Goal: Complete application form

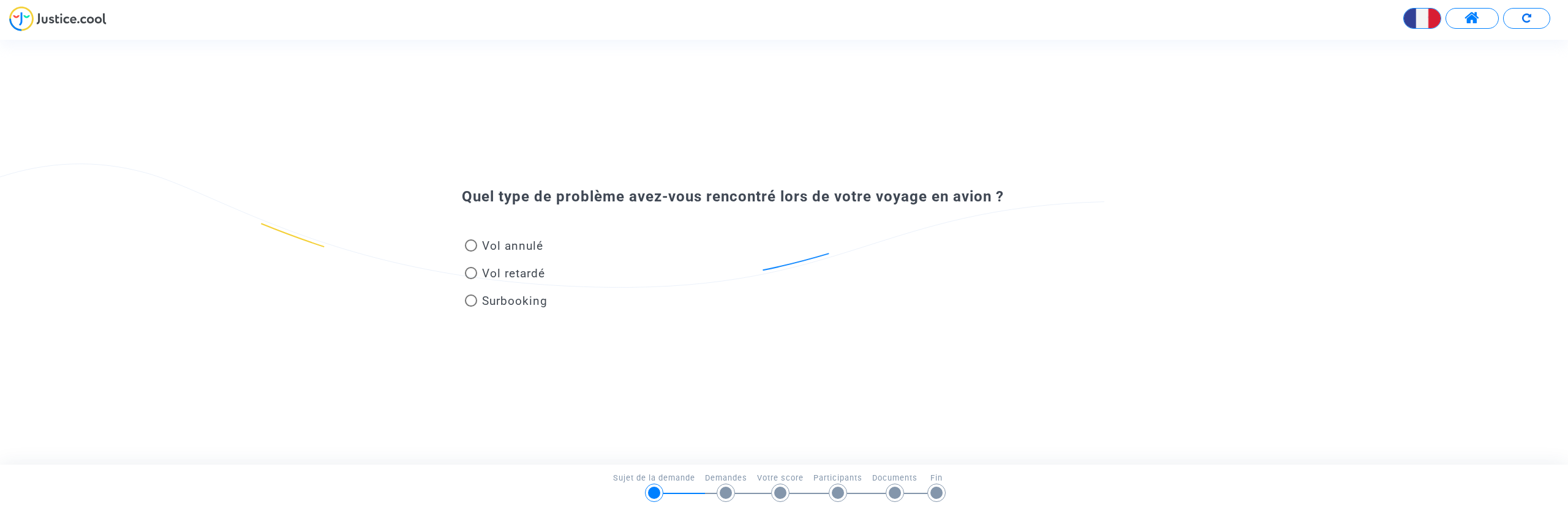
click at [492, 271] on span "Vol retardé" at bounding box center [513, 273] width 63 height 14
click at [471, 280] on input "Vol retardé" at bounding box center [470, 280] width 1 height 1
radio input "true"
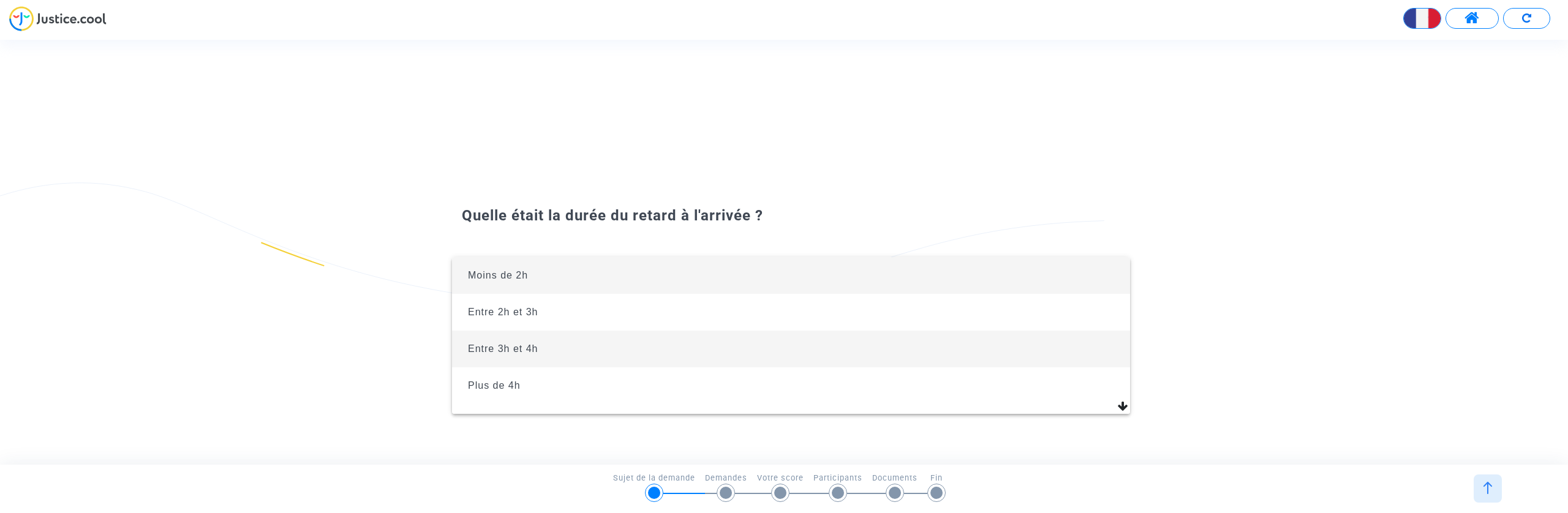
click at [547, 344] on span "Entre 3h et 4h" at bounding box center [790, 349] width 658 height 37
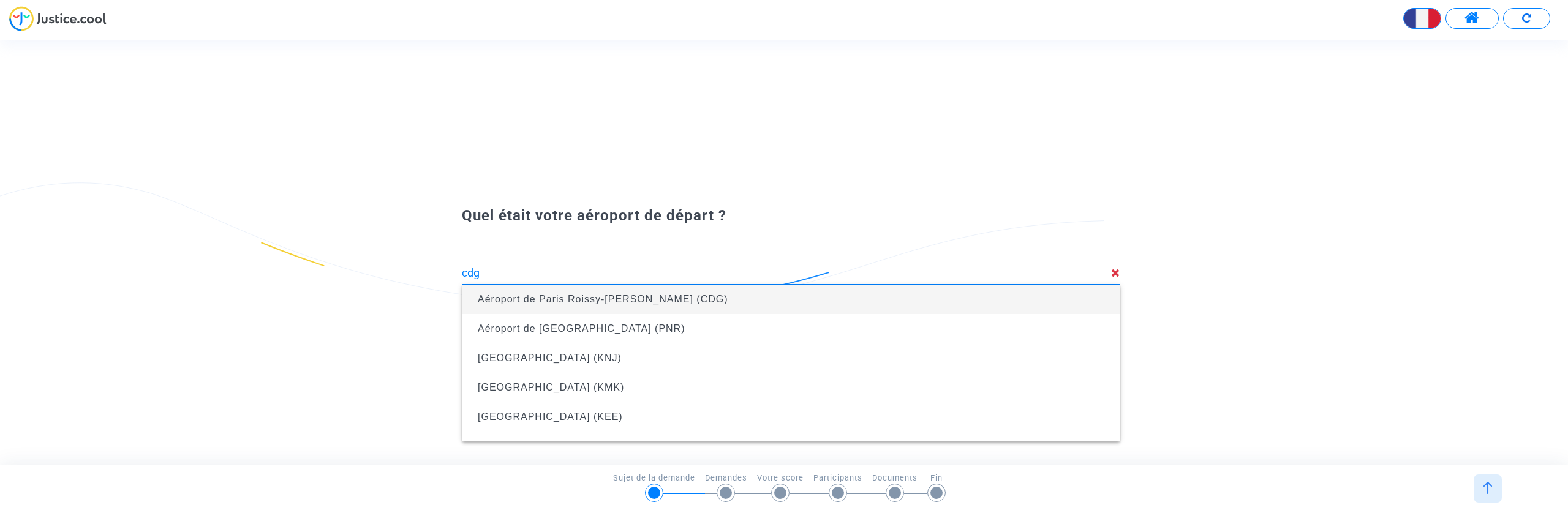
click at [786, 295] on span "Aéroport de Paris Roissy-[PERSON_NAME] (CDG)" at bounding box center [791, 299] width 639 height 34
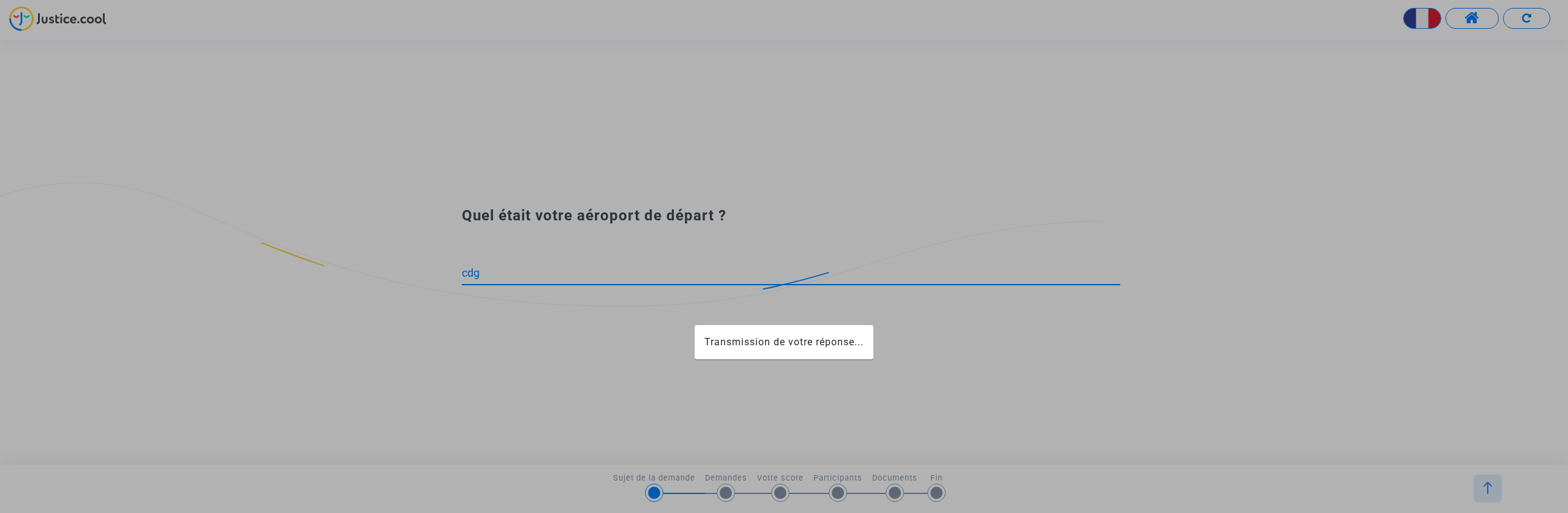
type input "Aéroport de Paris Roissy-[PERSON_NAME] (CDG)"
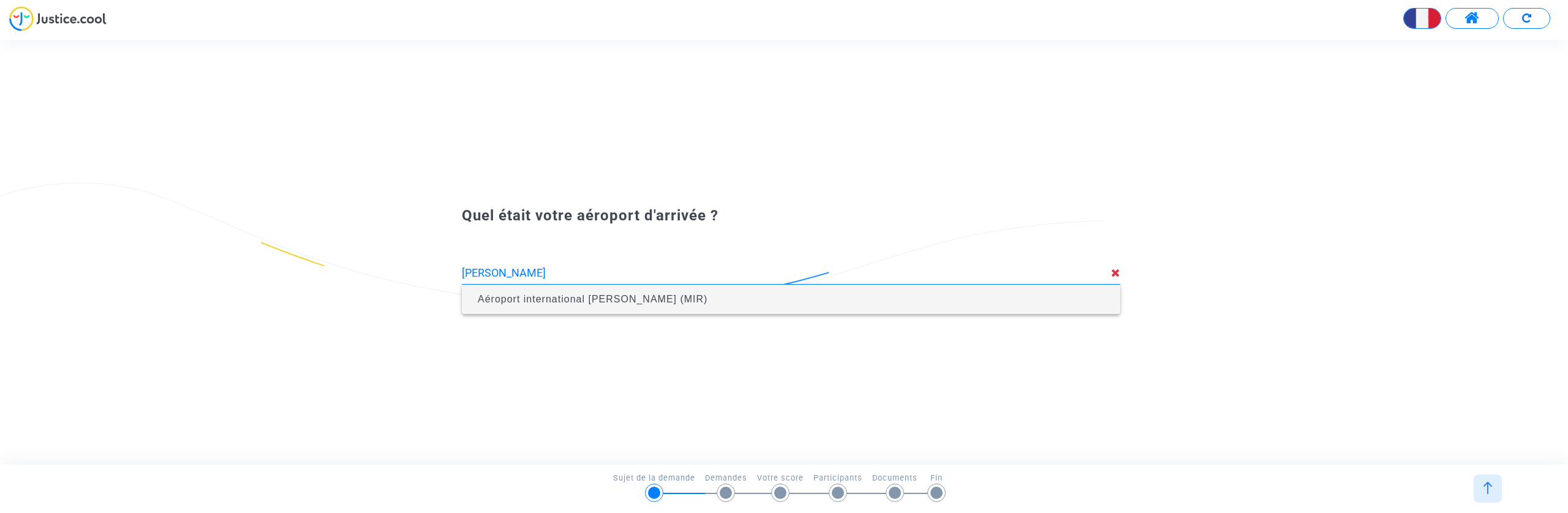
click at [655, 294] on span "Aéroport international [PERSON_NAME] (MIR)" at bounding box center [592, 299] width 230 height 10
type input "Aéroport international [PERSON_NAME] (MIR)"
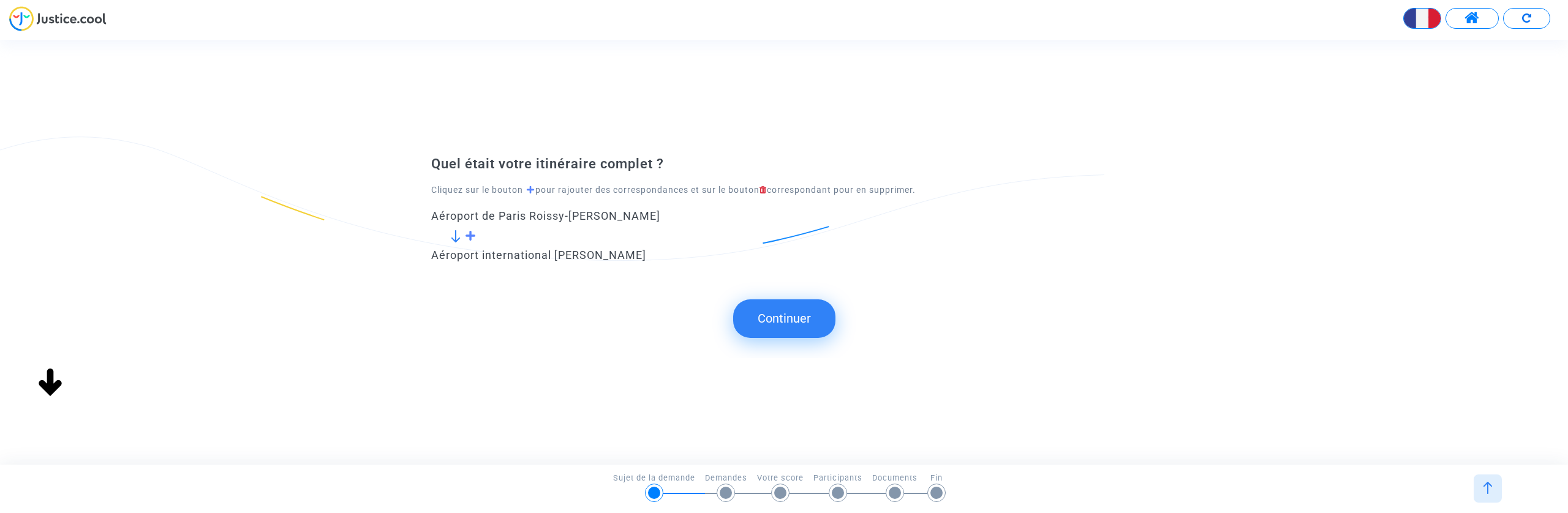
click at [778, 303] on button "Continuer" at bounding box center [784, 318] width 102 height 38
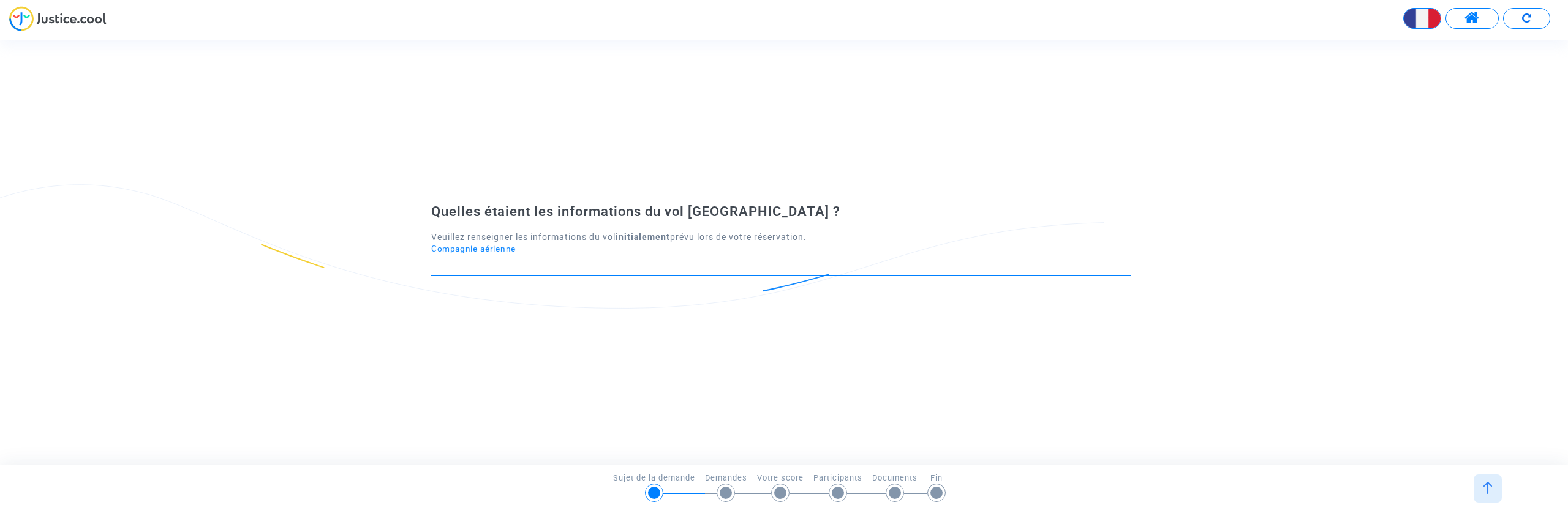
click at [505, 264] on input "Compagnie aérienne" at bounding box center [781, 264] width 700 height 12
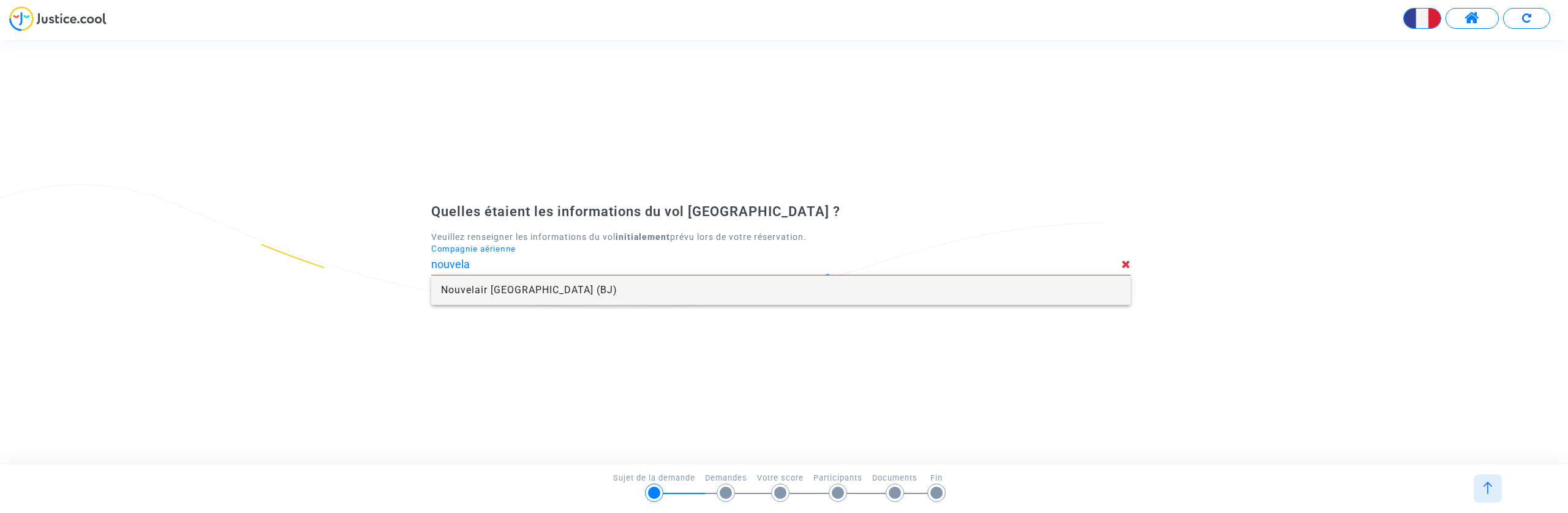
click at [502, 285] on span "Nouvelair [GEOGRAPHIC_DATA] (BJ)" at bounding box center [781, 290] width 680 height 29
type input "Nouvelair [GEOGRAPHIC_DATA]"
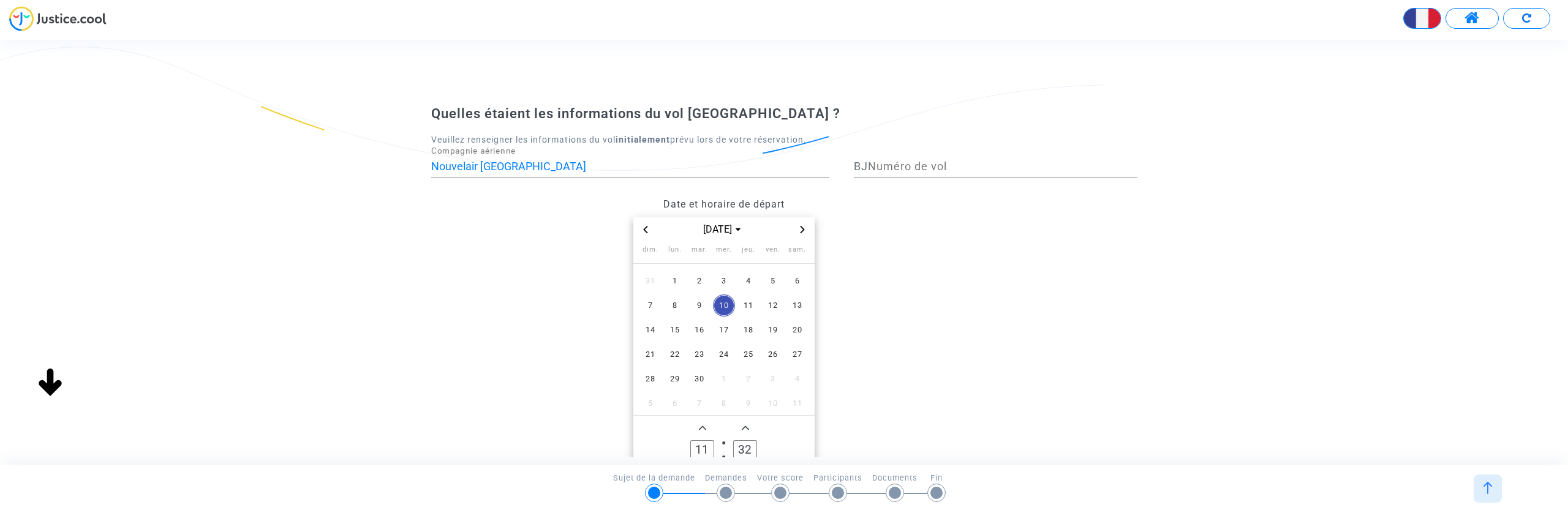
click at [886, 168] on input "Numéro de vol" at bounding box center [1002, 166] width 269 height 12
type input "543"
click at [720, 231] on span "[DATE]" at bounding box center [723, 230] width 50 height 15
click at [778, 311] on span "2024" at bounding box center [771, 314] width 43 height 18
click at [670, 334] on span "oct." at bounding box center [666, 334] width 52 height 22
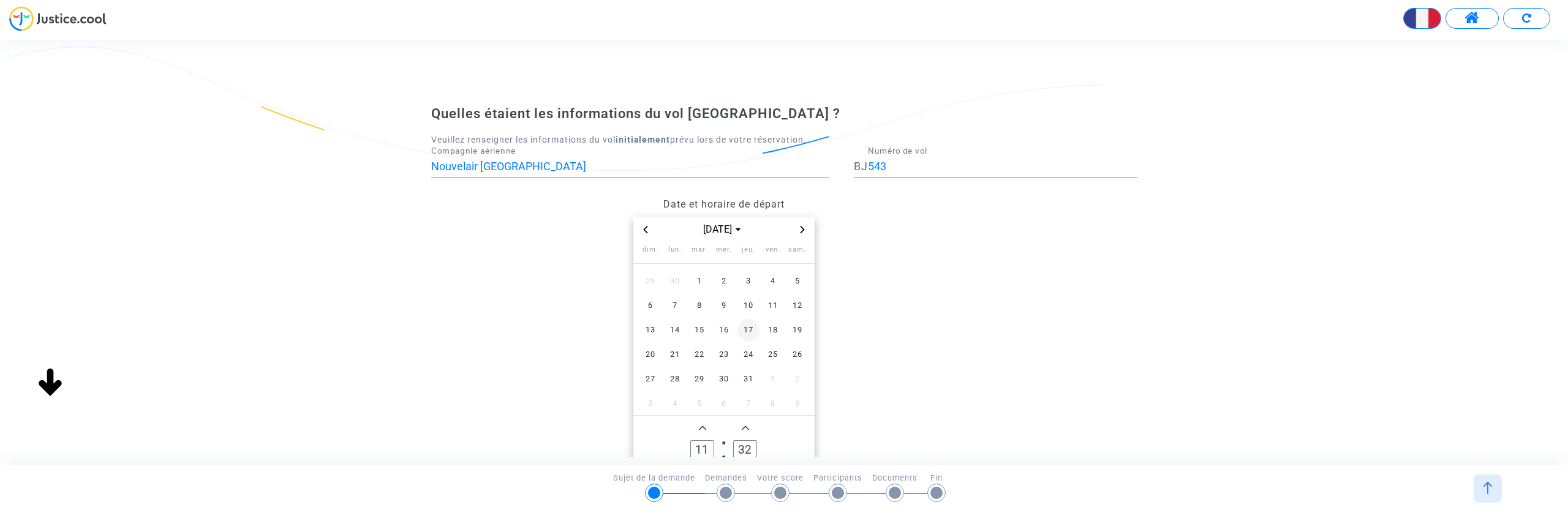
click at [749, 330] on span "17" at bounding box center [748, 330] width 22 height 22
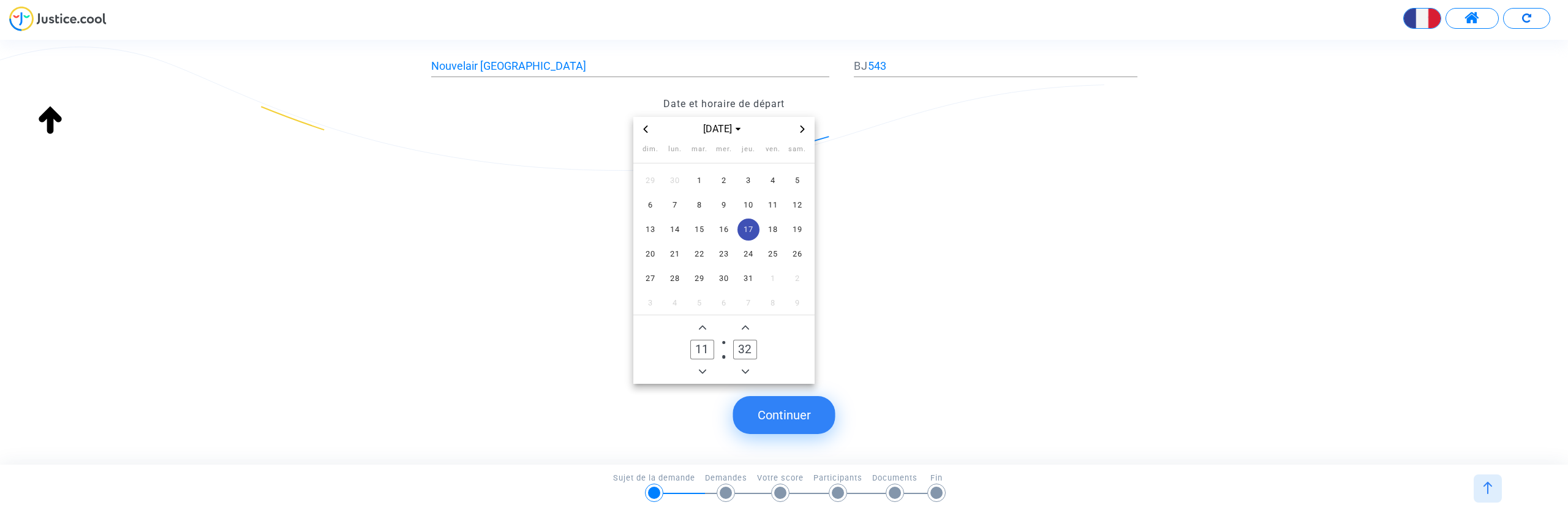
click at [707, 345] on input "11" at bounding box center [701, 349] width 23 height 20
click at [705, 333] on span "Add a hour" at bounding box center [702, 327] width 15 height 15
click at [703, 330] on icon "Add a hour" at bounding box center [702, 327] width 7 height 7
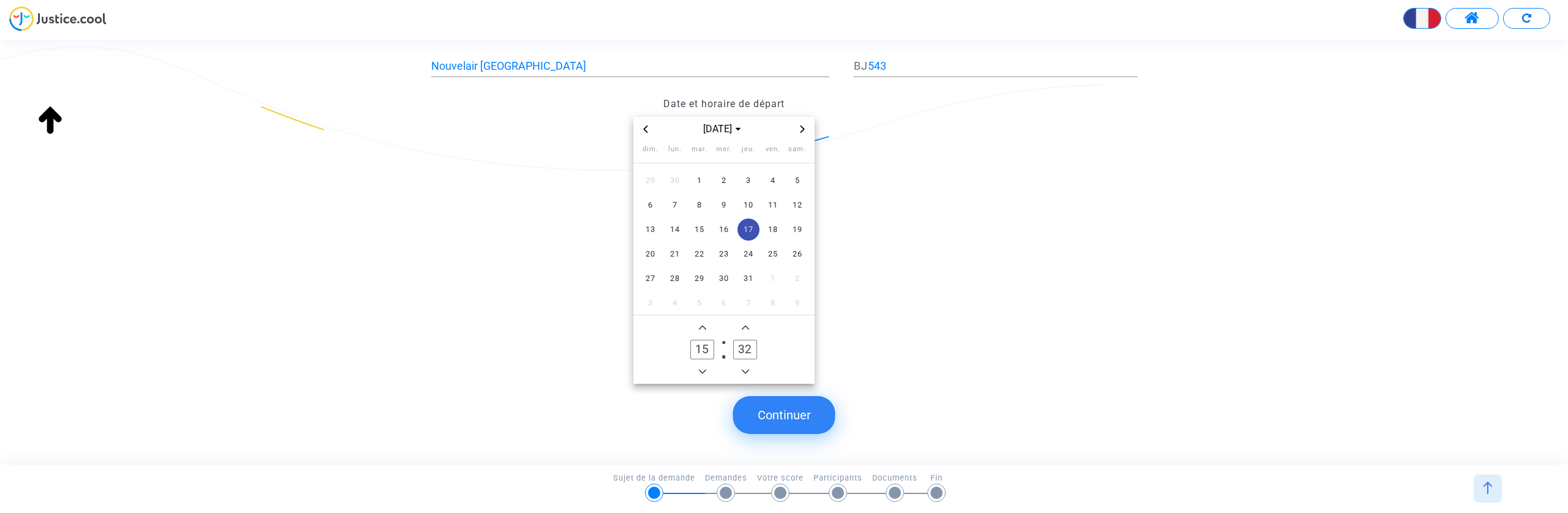
click at [703, 330] on icon "Add a hour" at bounding box center [702, 327] width 7 height 7
click at [703, 329] on icon "Add a hour" at bounding box center [702, 327] width 7 height 7
type input "19"
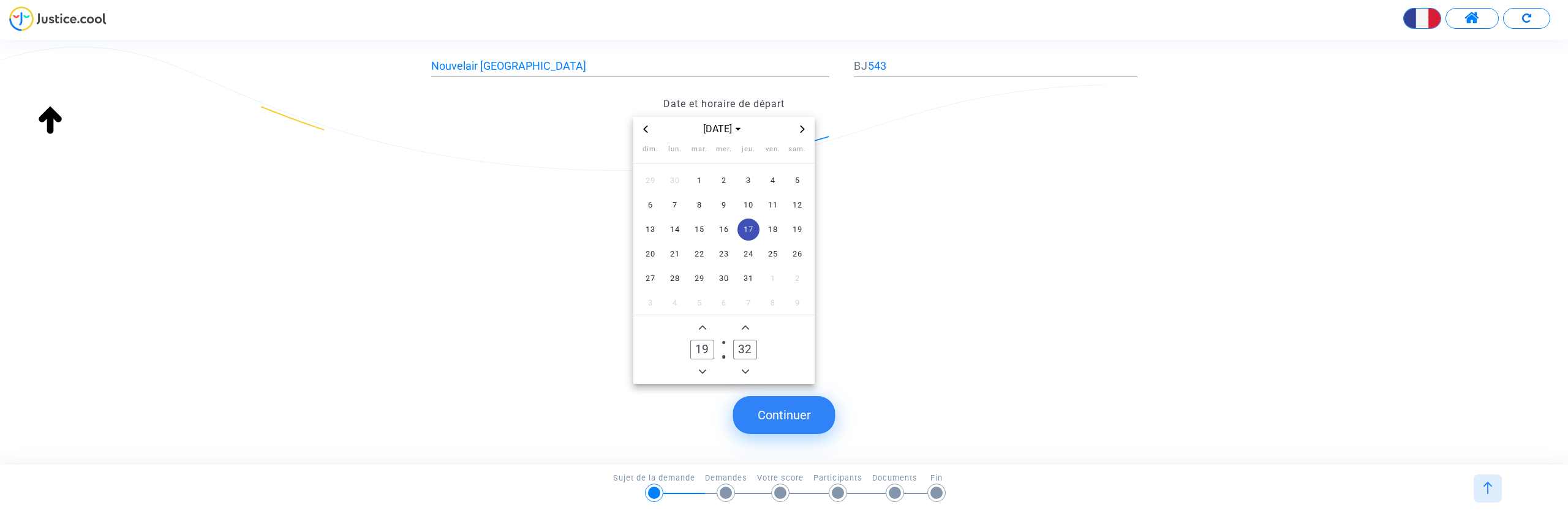
click at [750, 329] on span "Add a minute" at bounding box center [745, 327] width 15 height 15
click at [743, 371] on icon "Minus a minute" at bounding box center [745, 371] width 7 height 4
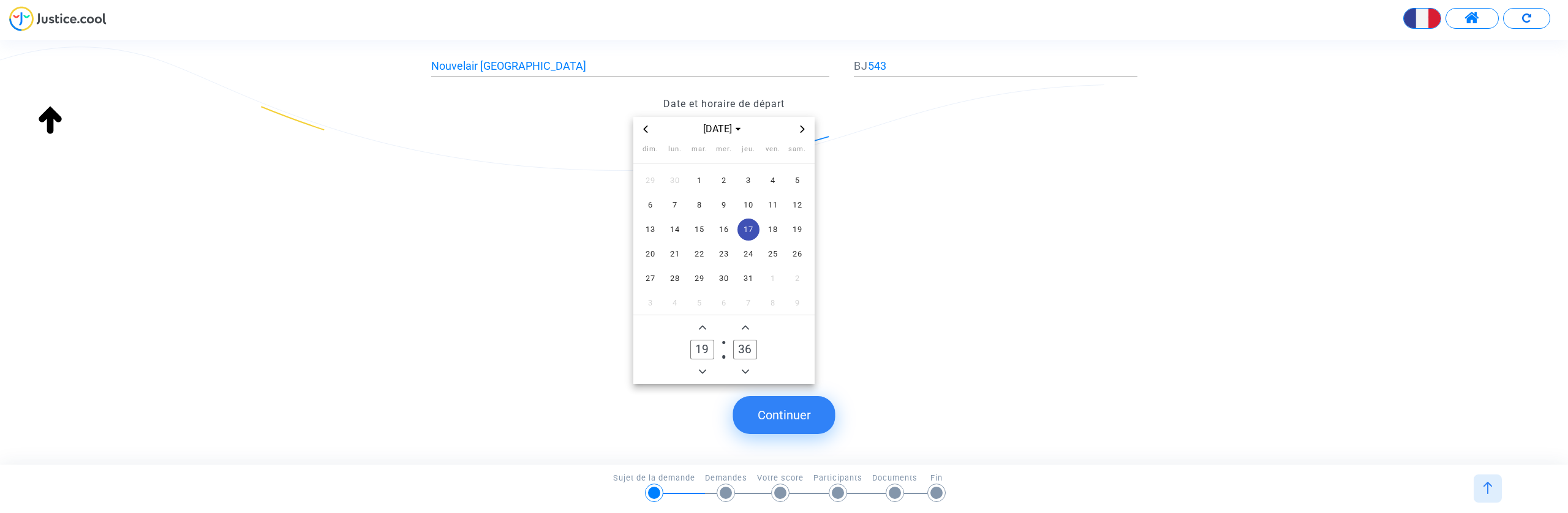
type input "35"
click at [786, 418] on button "Continuer" at bounding box center [784, 415] width 102 height 38
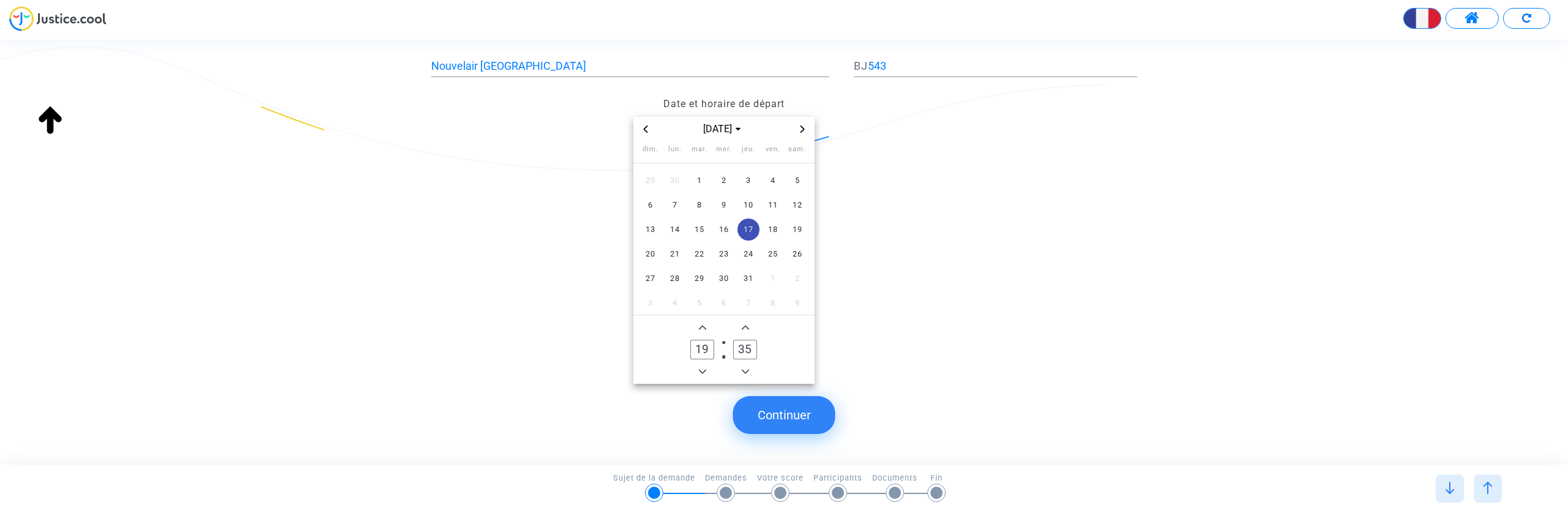
click at [801, 406] on button "Continuer" at bounding box center [784, 415] width 102 height 38
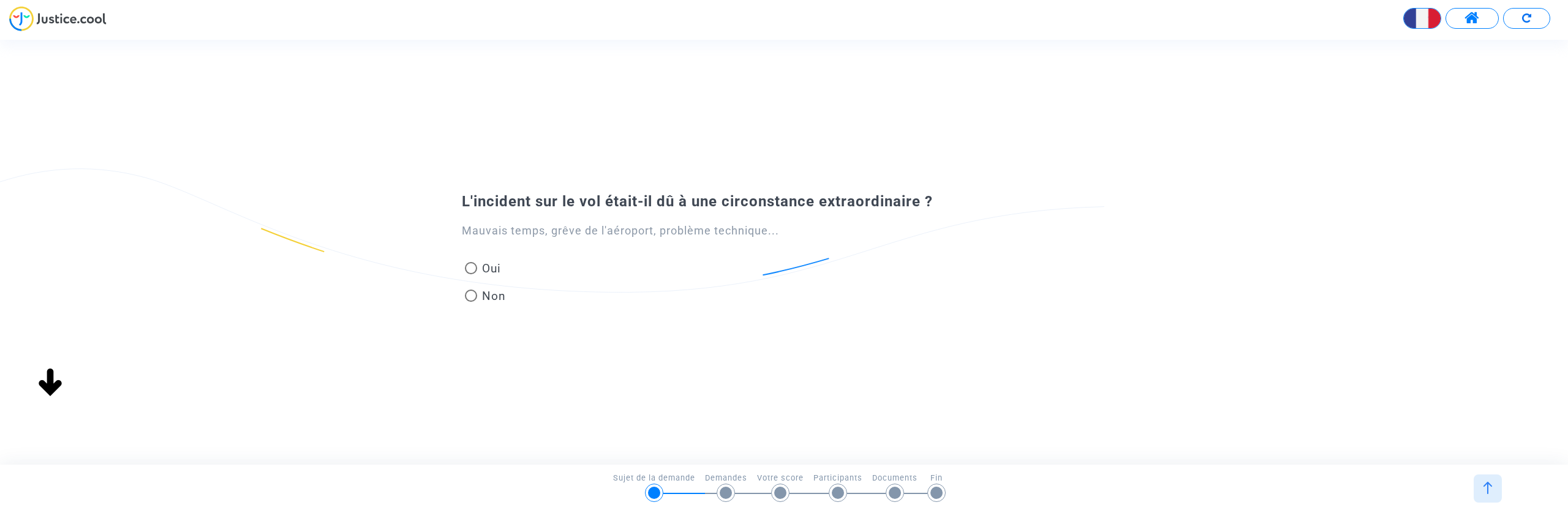
click at [473, 294] on span at bounding box center [470, 295] width 12 height 12
click at [471, 302] on input "Non" at bounding box center [470, 302] width 1 height 1
radio input "true"
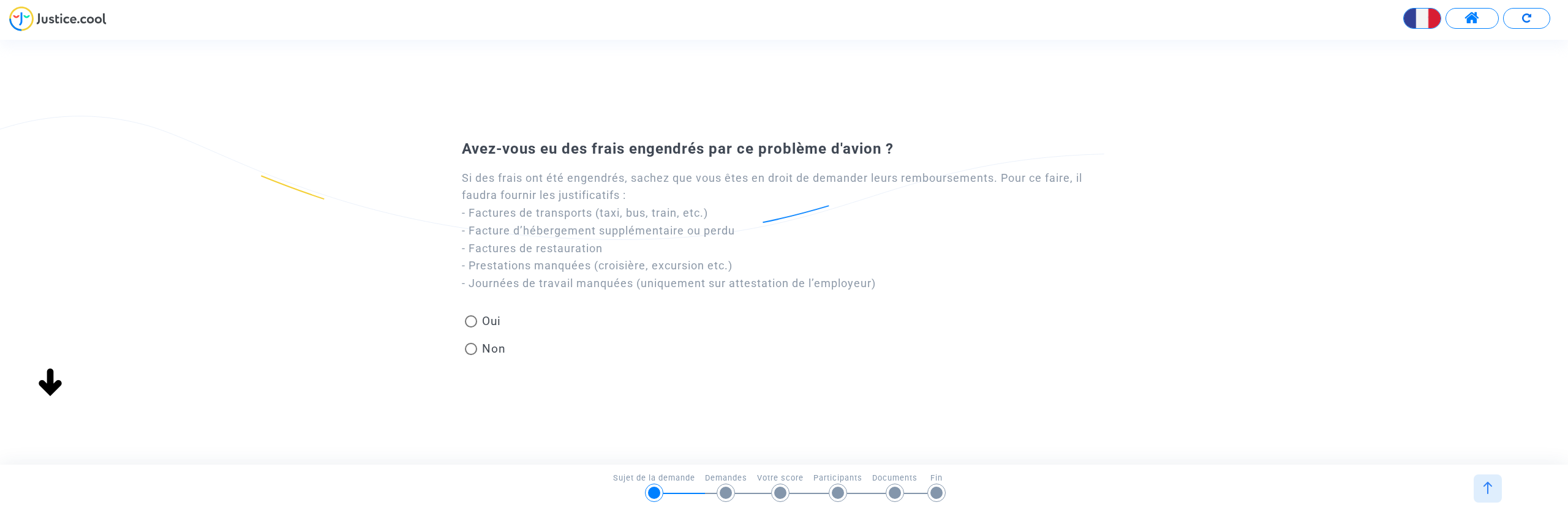
scroll to position [0, 0]
click at [473, 351] on span at bounding box center [470, 349] width 12 height 12
click at [471, 355] on input "Non" at bounding box center [470, 355] width 1 height 1
radio input "true"
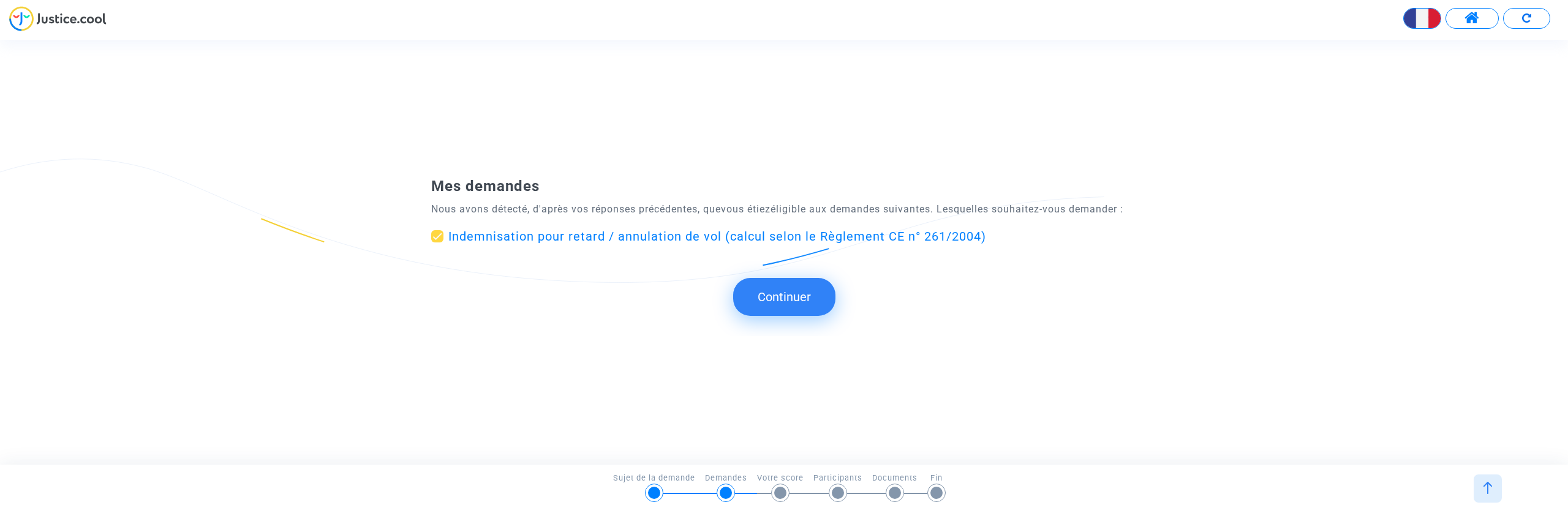
click at [659, 243] on span "Indemnisation pour retard / annulation de vol (calcul selon le Règlement CE n° …" at bounding box center [716, 236] width 538 height 15
click at [438, 243] on input "Indemnisation pour retard / annulation de vol (calcul selon le Règlement CE n° …" at bounding box center [437, 242] width 1 height 1
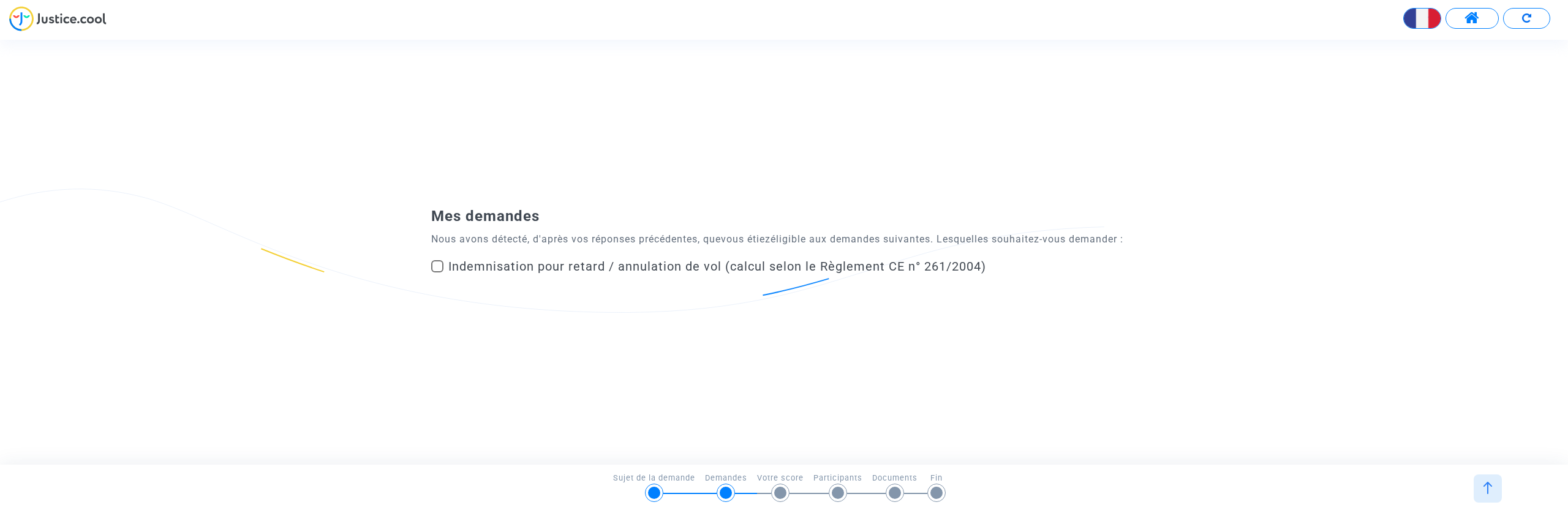
click at [656, 253] on form-choose-claims "Mes demandes Nous avons détecté, d'après vos réponses précédentes, que vous éti…" at bounding box center [784, 245] width 705 height 67
click at [655, 264] on span "Indemnisation pour retard / annulation de vol (calcul selon le Règlement CE n° …" at bounding box center [716, 266] width 538 height 15
click at [438, 272] on input "Indemnisation pour retard / annulation de vol (calcul selon le Règlement CE n° …" at bounding box center [437, 272] width 1 height 1
checkbox input "true"
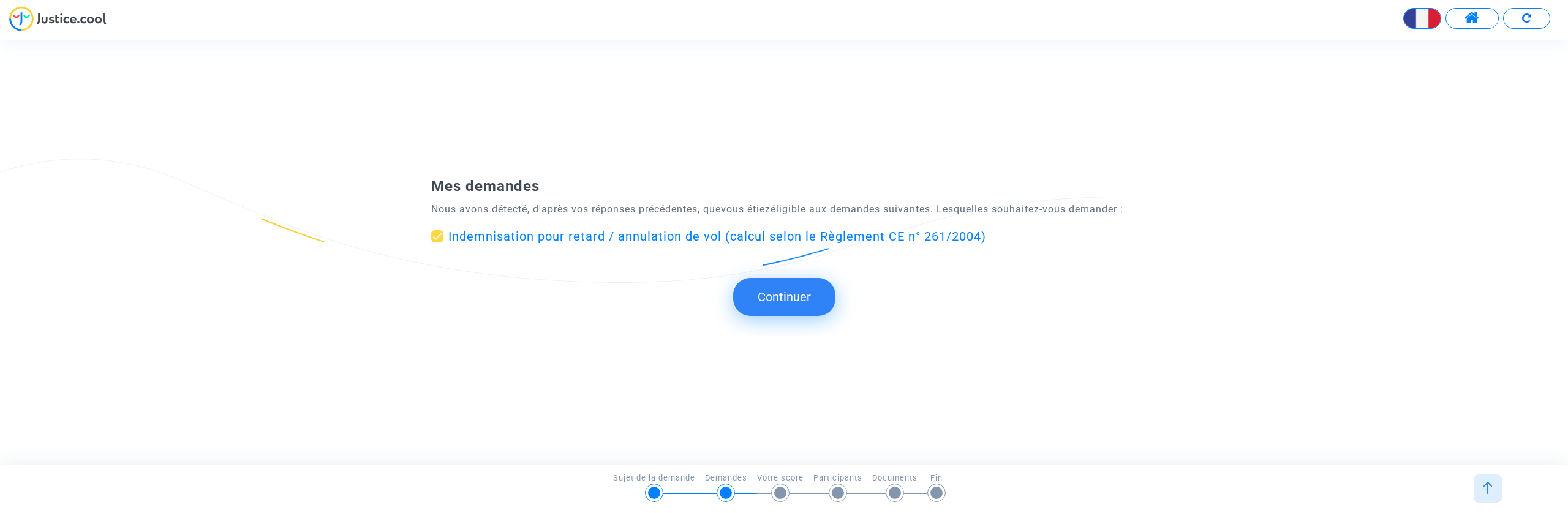
click at [777, 291] on button "Continuer" at bounding box center [784, 297] width 102 height 38
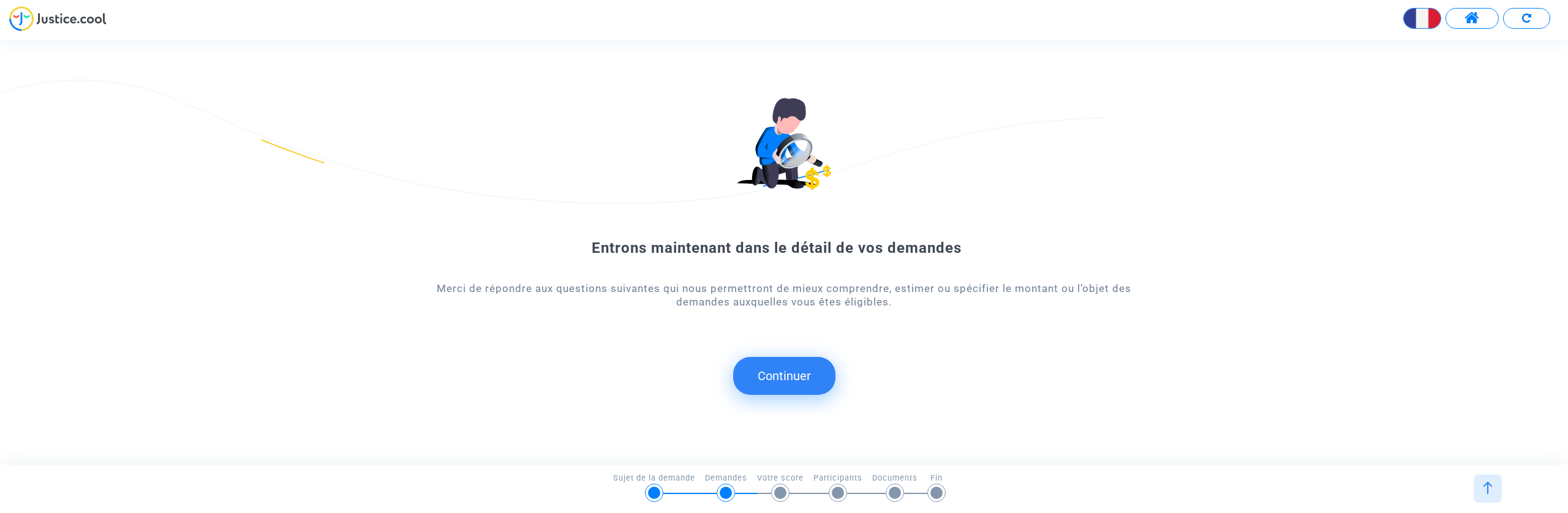
click at [776, 381] on button "Continuer" at bounding box center [784, 376] width 102 height 38
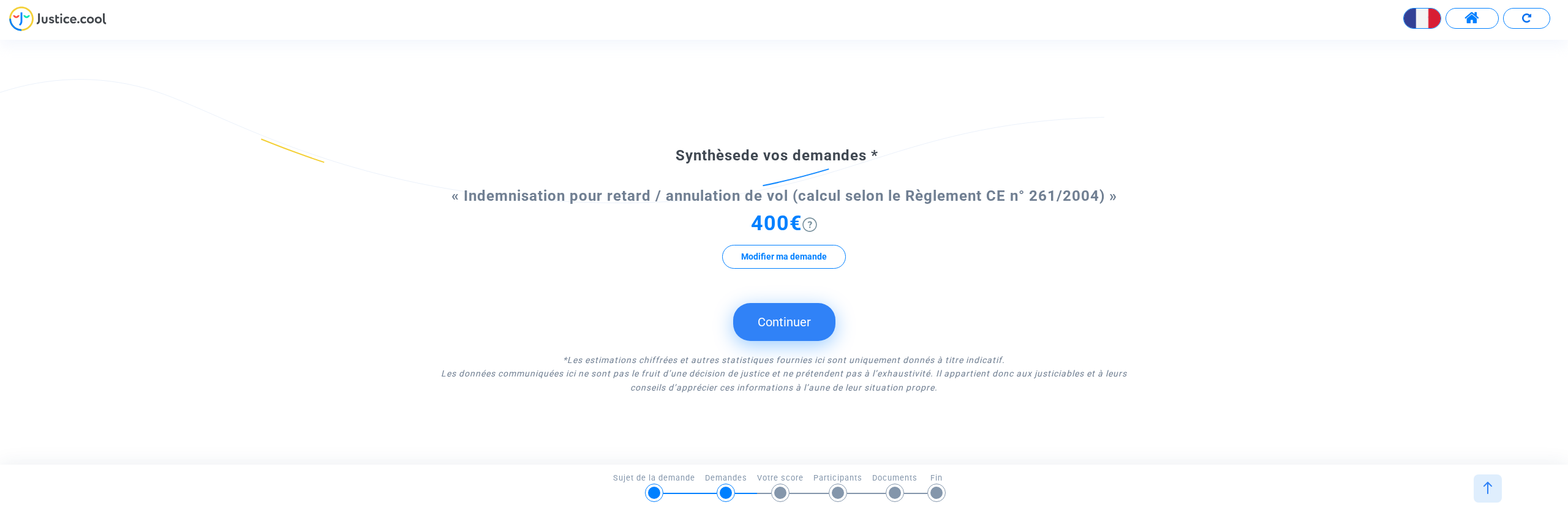
click at [790, 336] on button "Continuer" at bounding box center [784, 322] width 102 height 38
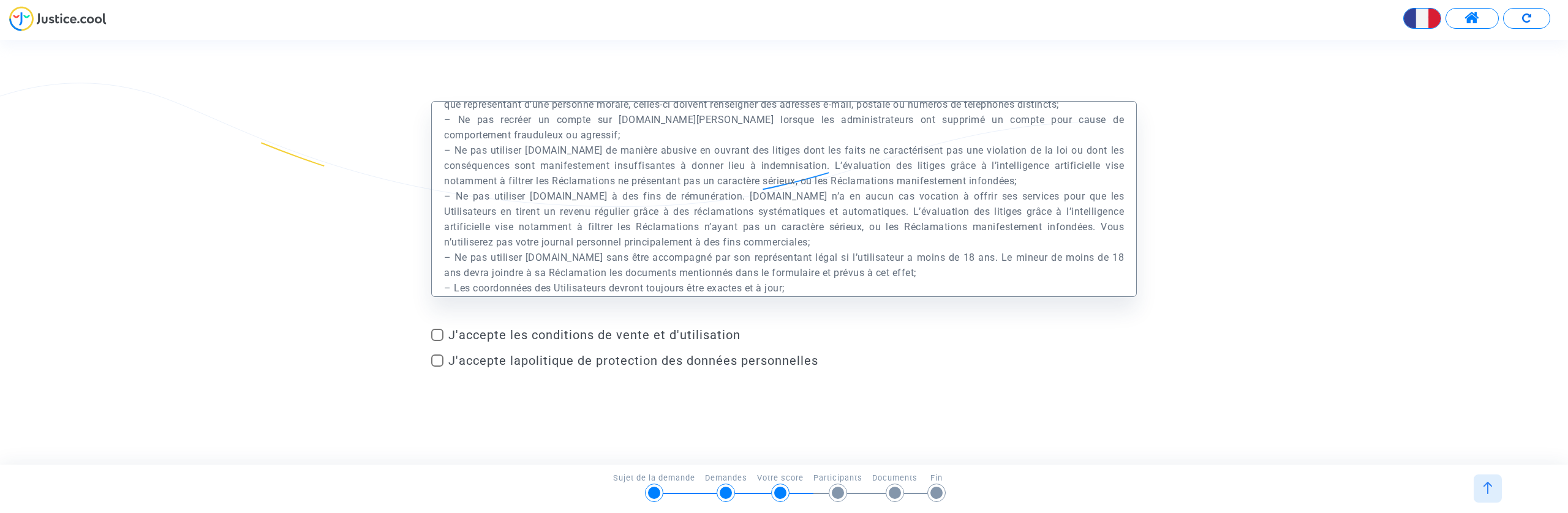
scroll to position [15938, 0]
